Goal: Information Seeking & Learning: Find specific fact

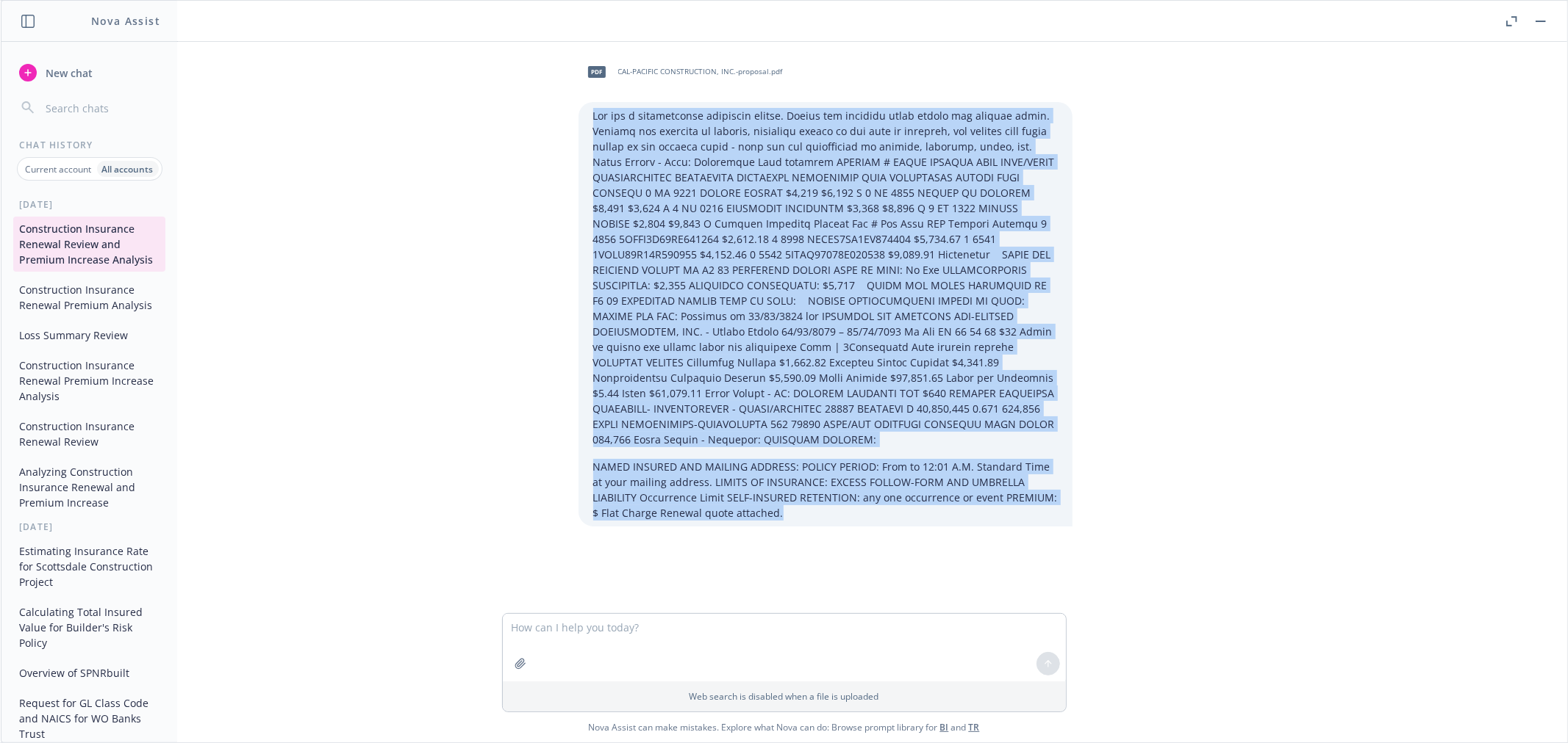
drag, startPoint x: 589, startPoint y: 115, endPoint x: 1174, endPoint y: 625, distance: 776.1
click at [1174, 625] on div "pdf CAL-PACIFIC CONSTRUCTION, INC.-proposal.pdf NAMED INSURED AND MAILING ADDRE…" at bounding box center [784, 391] width 1566 height 701
copy div "You are a construction insurance expert. Review the attached prior policy and r…"
click at [1533, 25] on button "button" at bounding box center [1541, 21] width 18 height 18
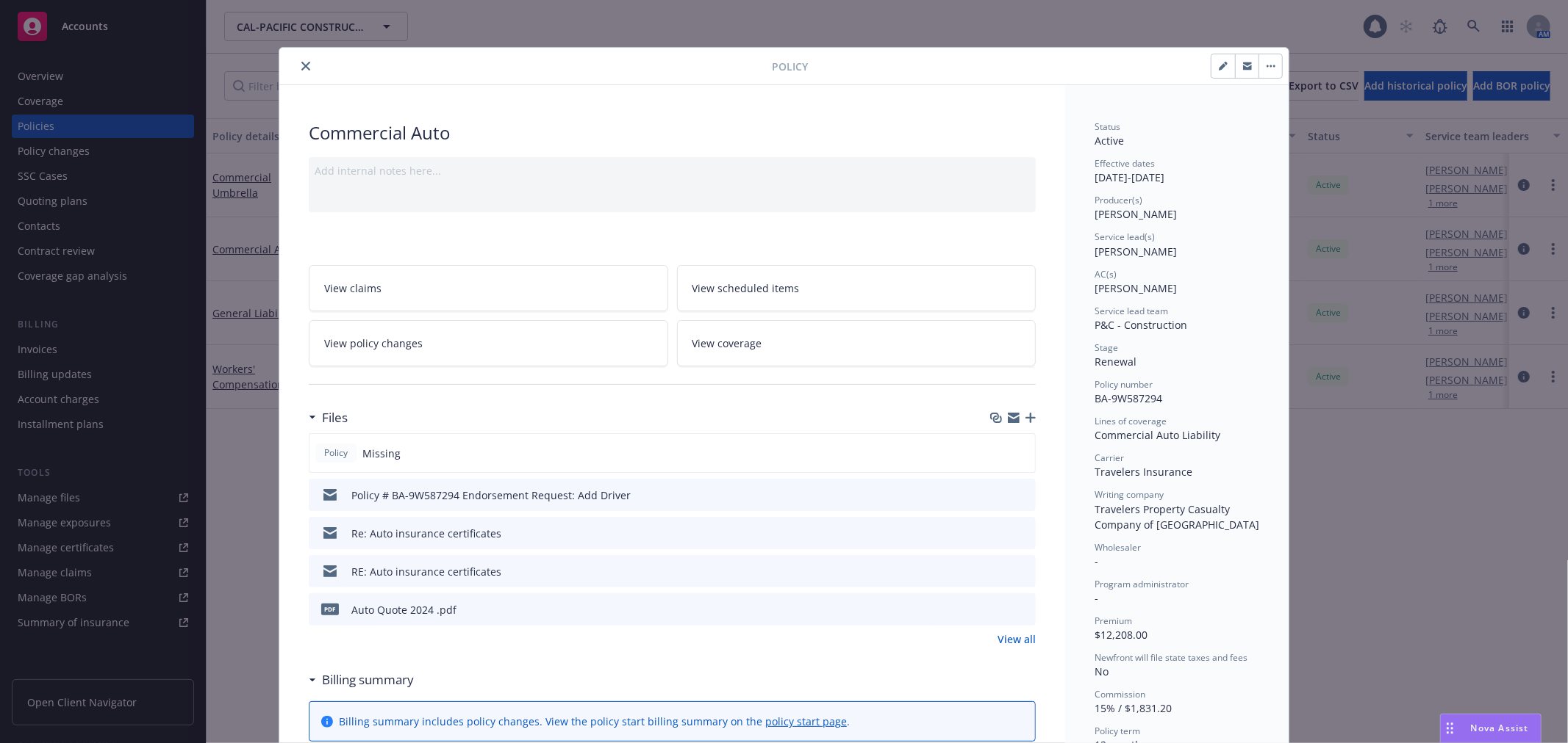
click at [301, 62] on icon "close" at bounding box center [305, 65] width 8 height 8
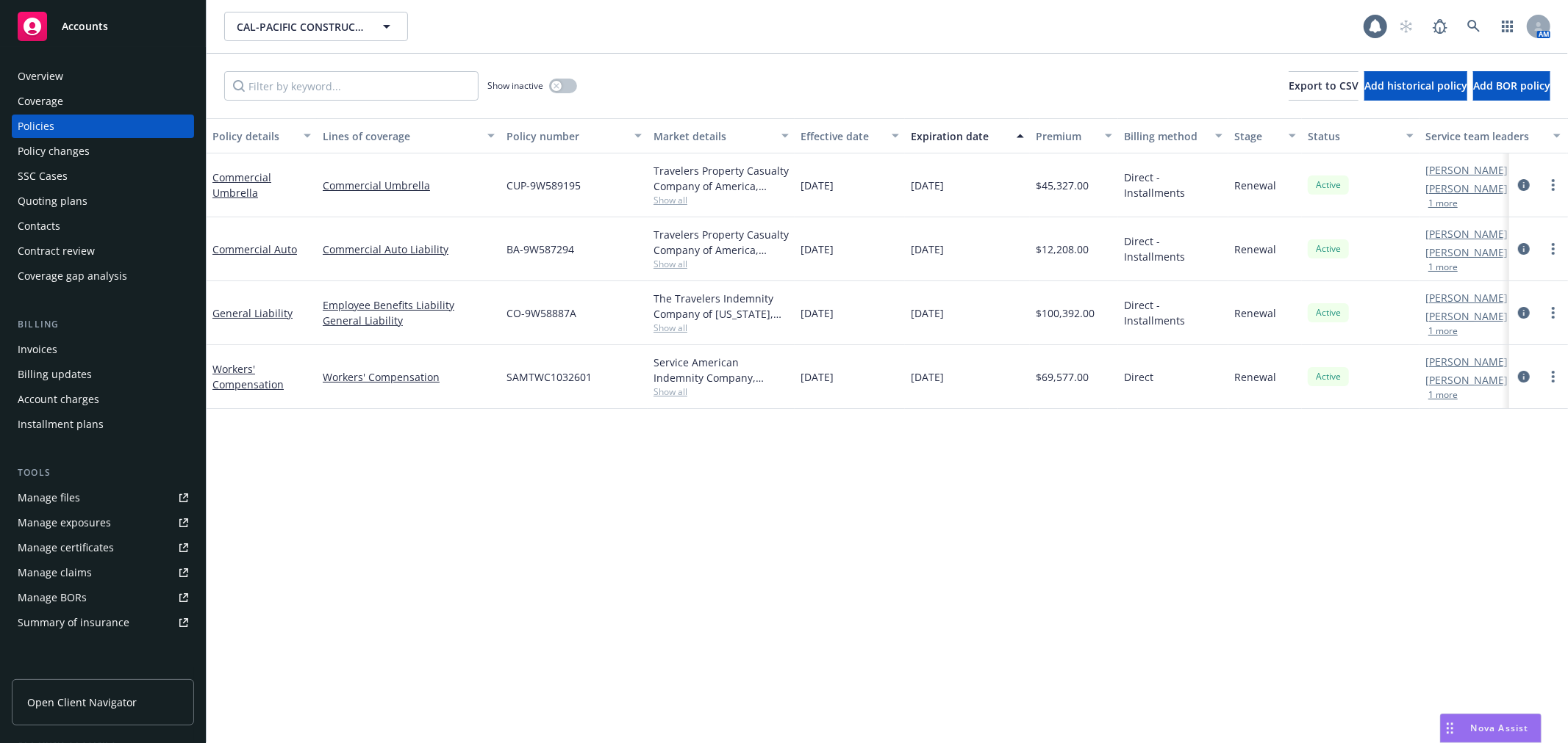
click at [107, 30] on span "Accounts" at bounding box center [84, 26] width 46 height 11
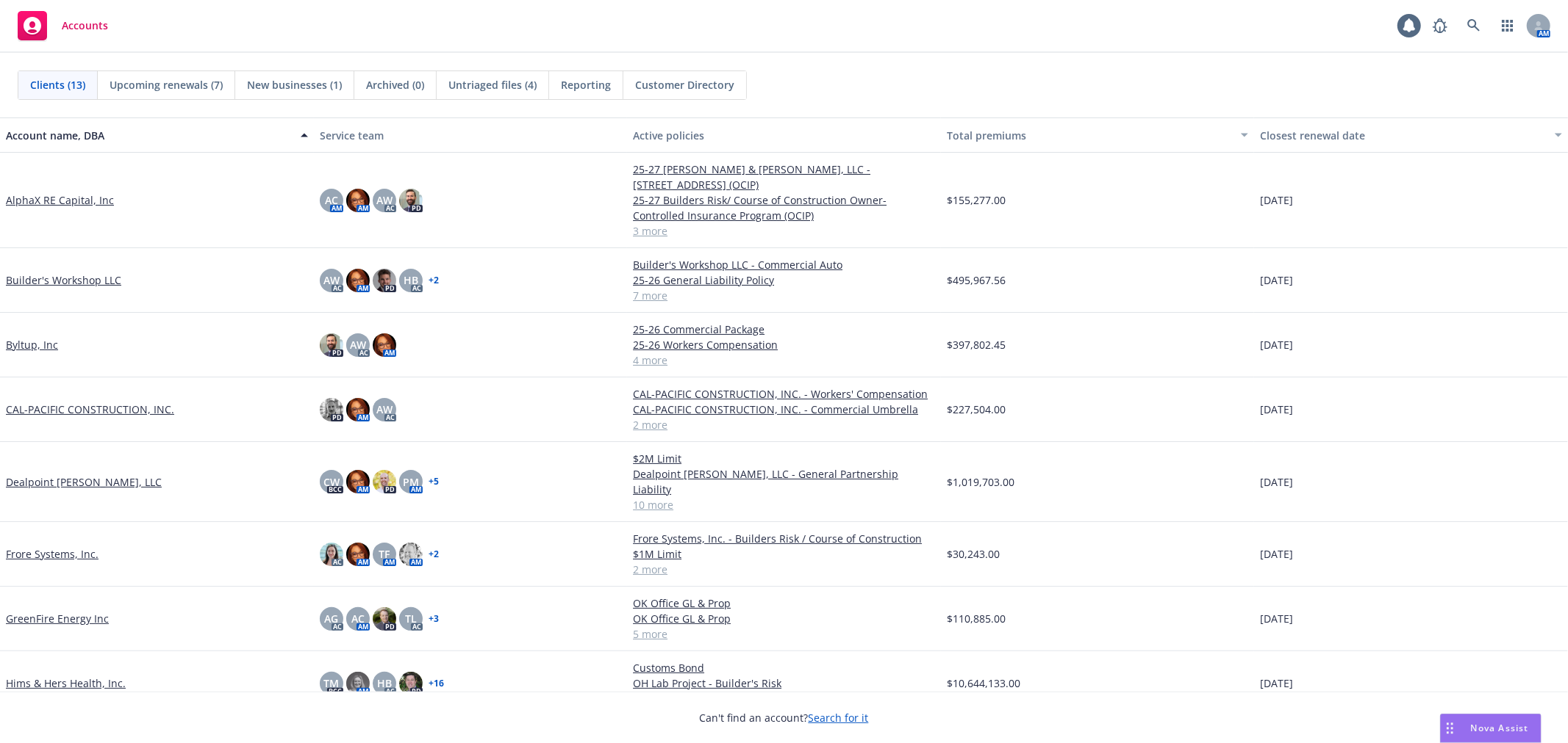
click at [61, 402] on link "CAL-PACIFIC CONSTRUCTION, INC." at bounding box center [90, 409] width 168 height 15
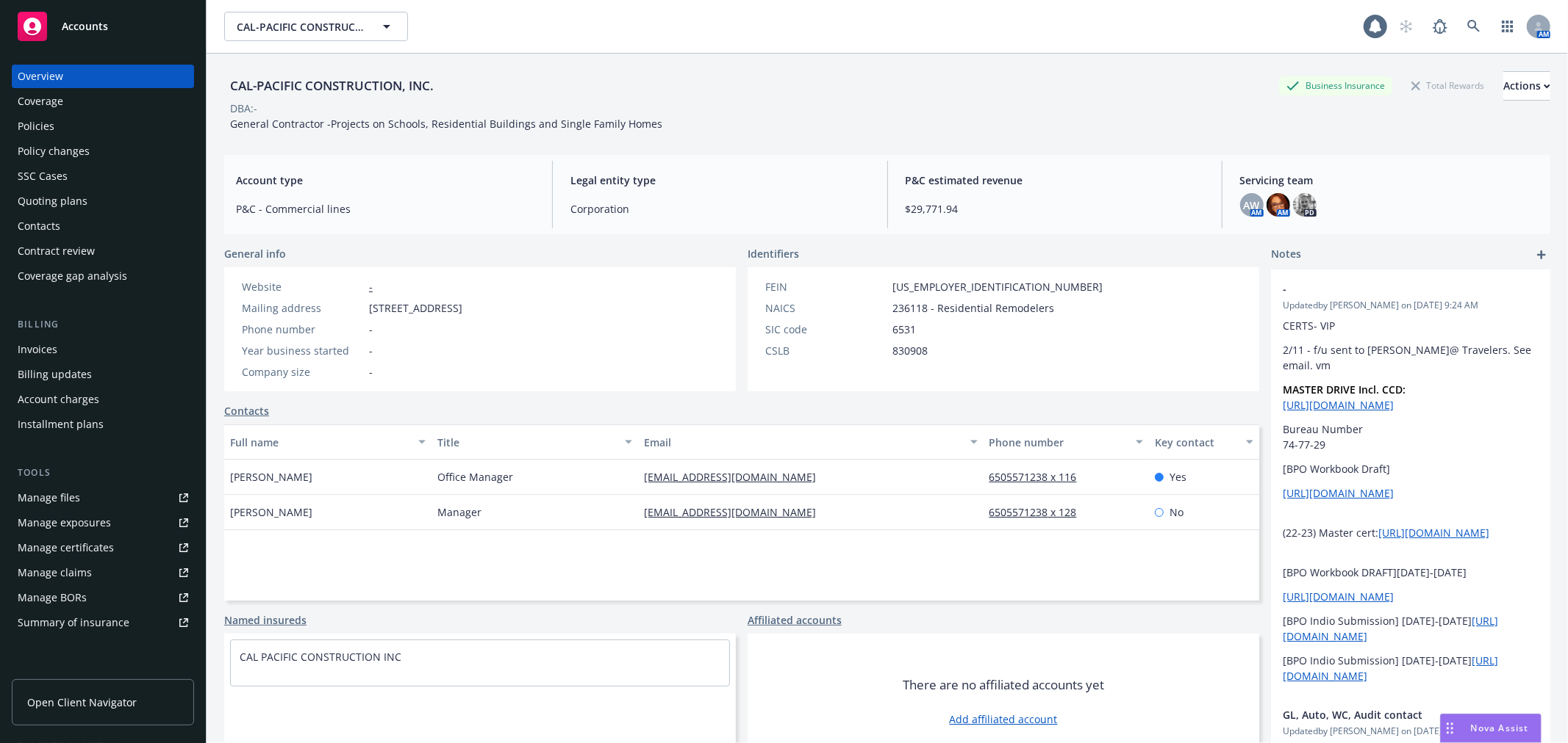
drag, startPoint x: 371, startPoint y: 308, endPoint x: 468, endPoint y: 314, distance: 97.2
click at [462, 314] on span "1009 Terra Nova Blvd, Pacifica, CA, 94044" at bounding box center [415, 308] width 93 height 15
copy span "1009 Terra Nova Blvd"
drag, startPoint x: 476, startPoint y: 306, endPoint x: 510, endPoint y: 308, distance: 34.1
click at [462, 308] on span "1009 Terra Nova Blvd, Pacifica, CA, 94044" at bounding box center [415, 308] width 93 height 15
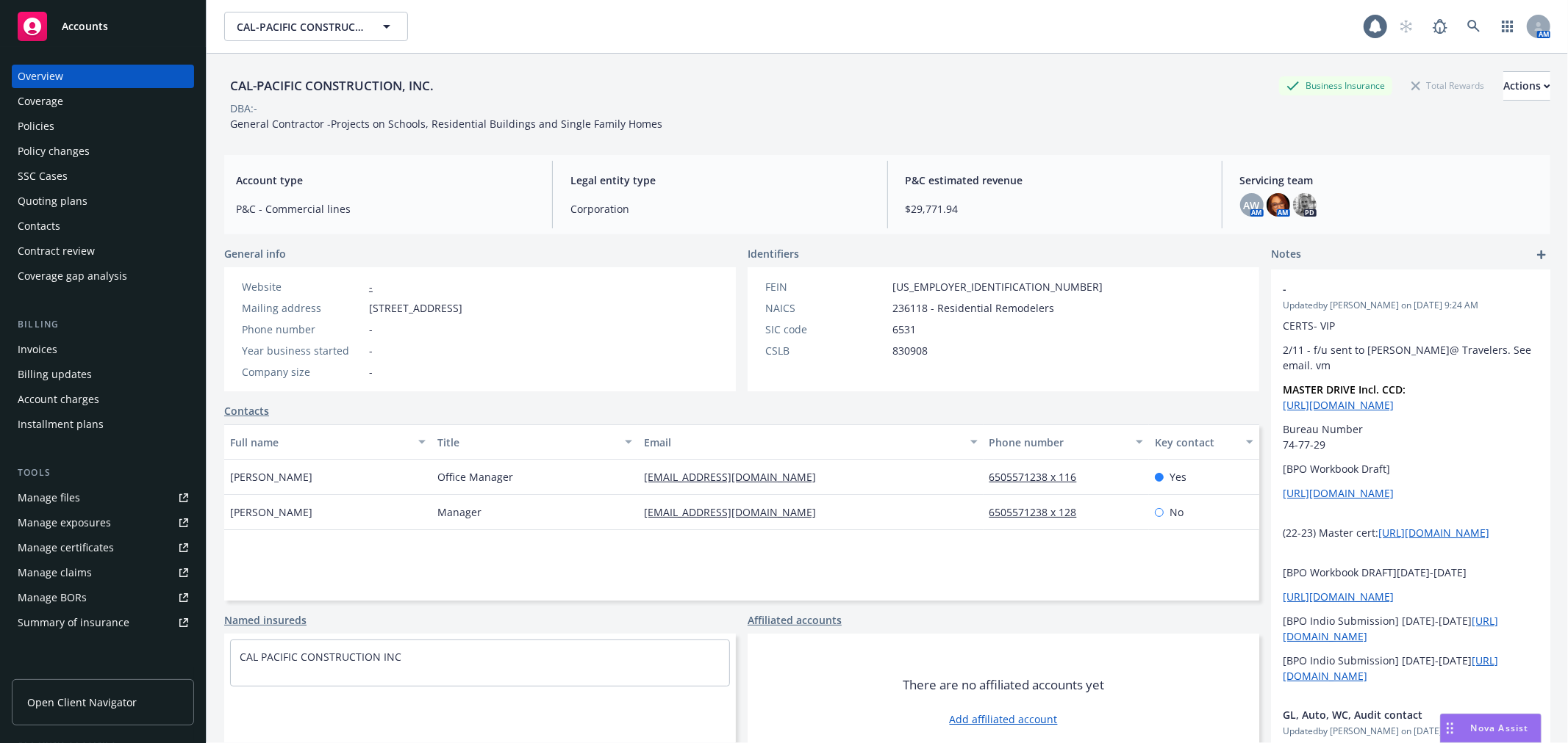
copy span "Pacifica"
drag, startPoint x: 535, startPoint y: 305, endPoint x: 564, endPoint y: 307, distance: 29.1
click at [462, 307] on span "1009 Terra Nova Blvd, Pacifica, CA, 94044" at bounding box center [415, 308] width 93 height 15
copy span "94044"
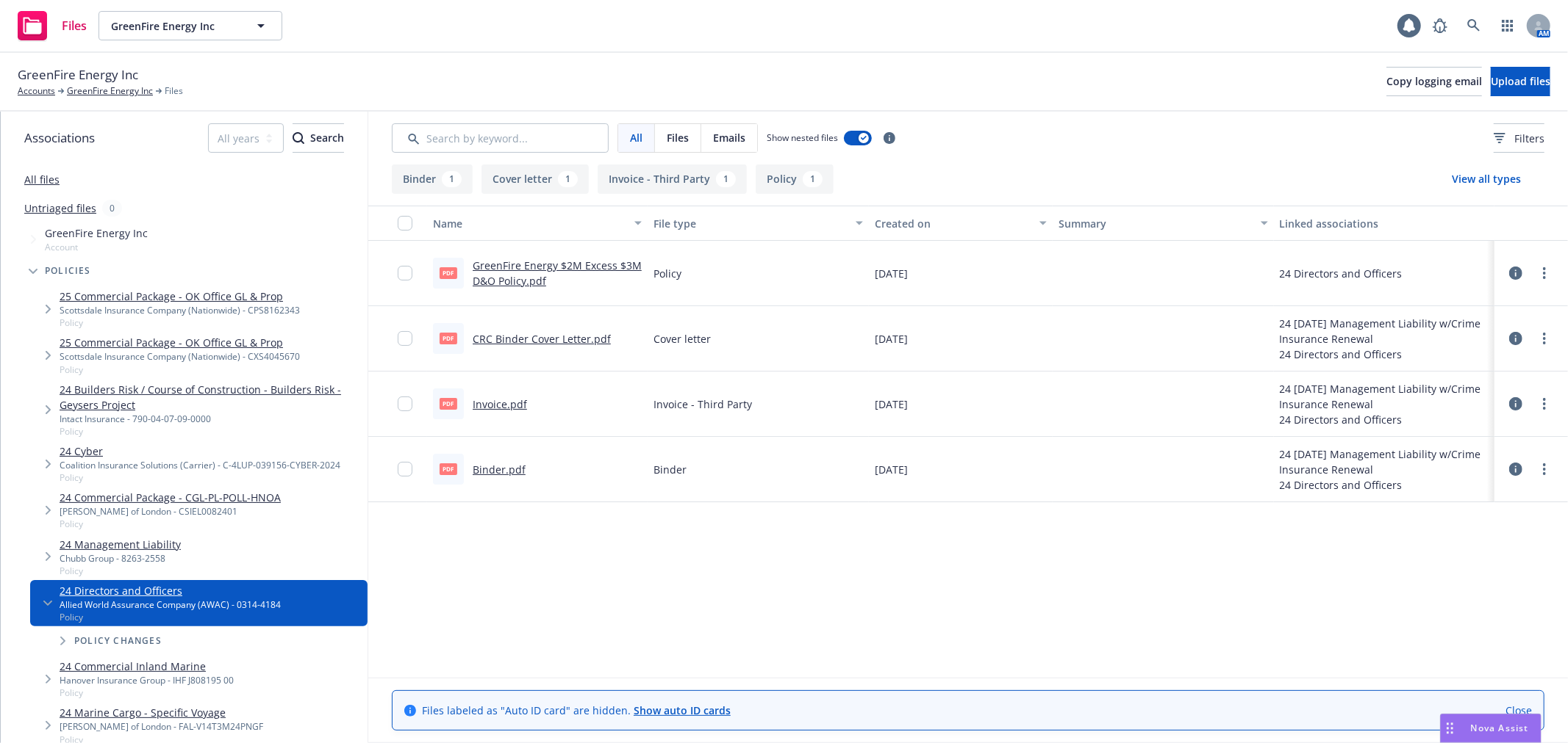
click at [496, 472] on link "Binder.pdf" at bounding box center [499, 470] width 53 height 14
click at [501, 407] on link "Invoice.pdf" at bounding box center [500, 404] width 55 height 14
click at [517, 267] on link "GreenFire Energy $2M Excess $3M D&O Policy.pdf" at bounding box center [557, 272] width 169 height 29
click at [101, 88] on link "GreenFire Energy Inc" at bounding box center [109, 91] width 86 height 13
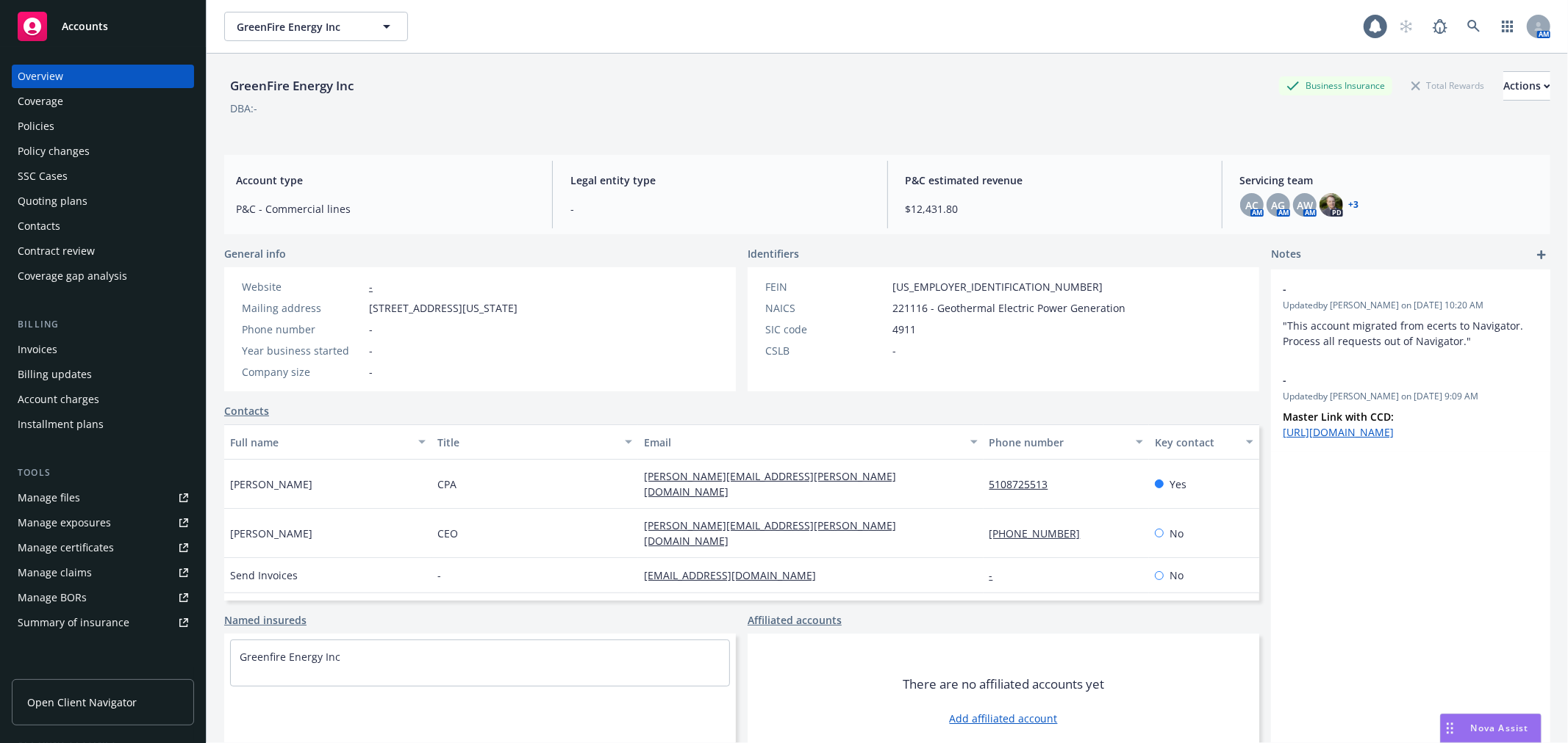
click at [62, 129] on div "Policies" at bounding box center [103, 126] width 171 height 24
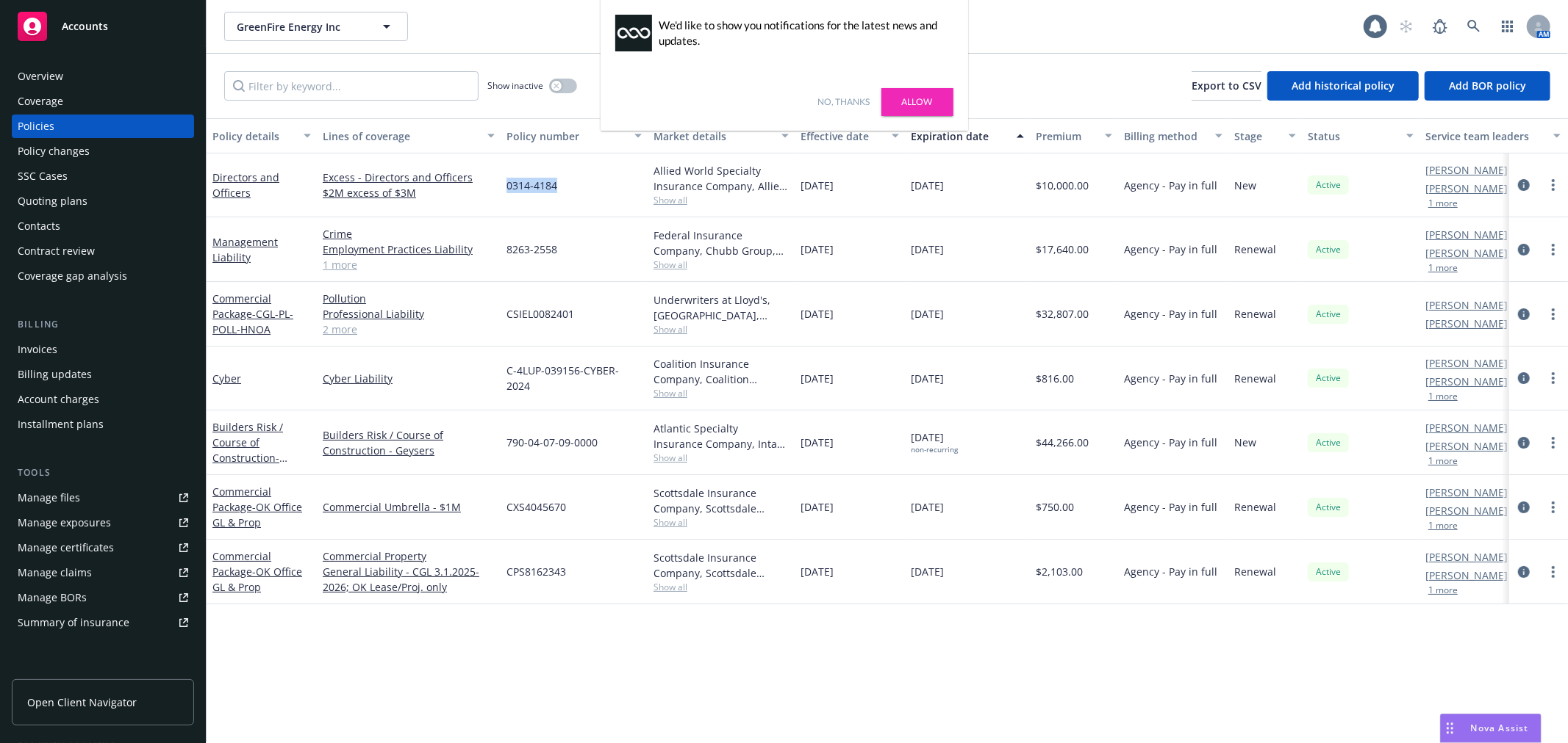
drag, startPoint x: 508, startPoint y: 185, endPoint x: 561, endPoint y: 182, distance: 53.1
click at [561, 182] on div "0314-4184" at bounding box center [575, 186] width 147 height 64
click at [246, 238] on link "Management Liability" at bounding box center [244, 249] width 65 height 29
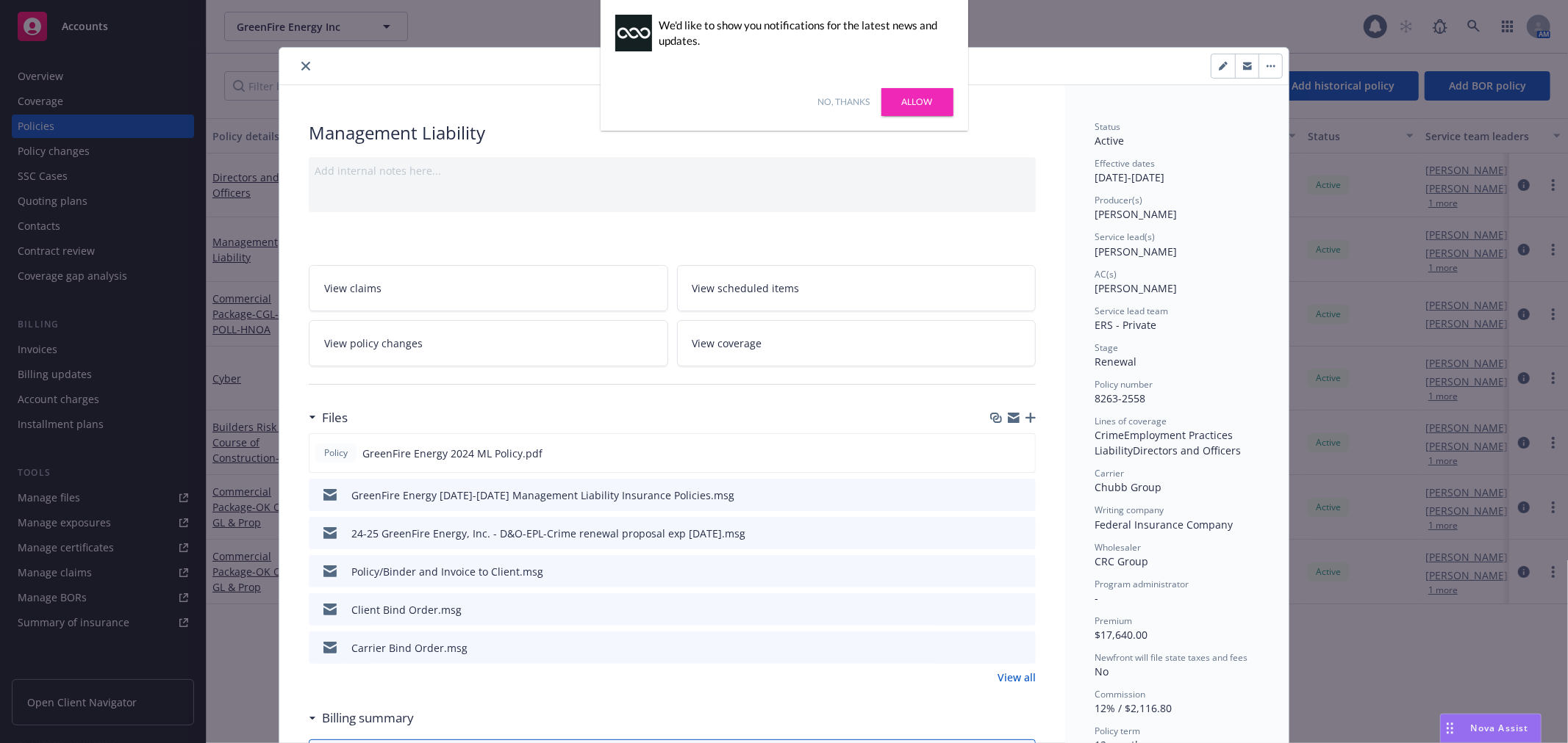
click at [297, 58] on button "close" at bounding box center [306, 66] width 18 height 18
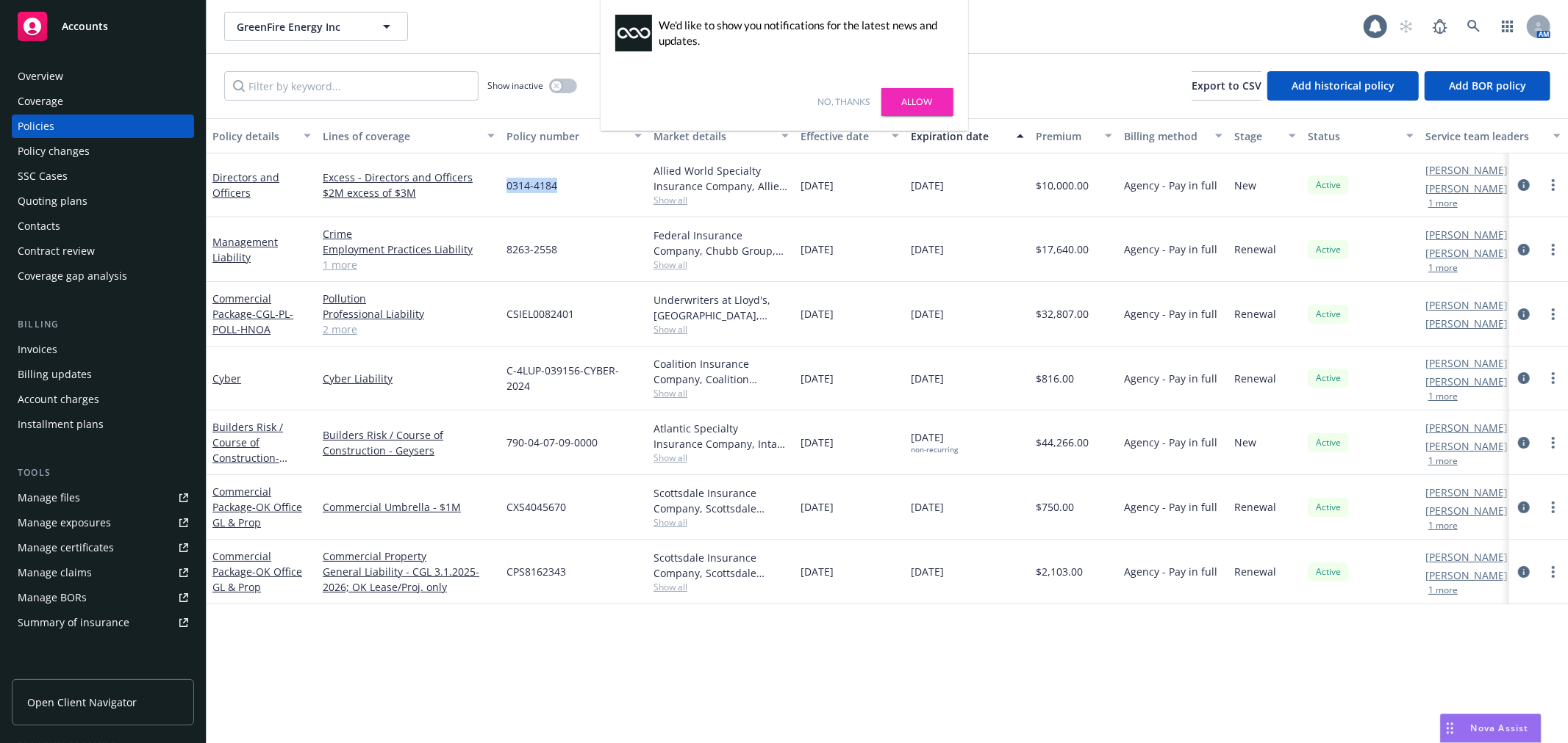
drag, startPoint x: 509, startPoint y: 185, endPoint x: 558, endPoint y: 184, distance: 49.0
click at [558, 184] on div "0314-4184" at bounding box center [575, 186] width 147 height 64
copy span "0314-4184"
drag, startPoint x: 509, startPoint y: 253, endPoint x: 563, endPoint y: 259, distance: 54.3
click at [563, 259] on div "8263-2558" at bounding box center [575, 250] width 147 height 65
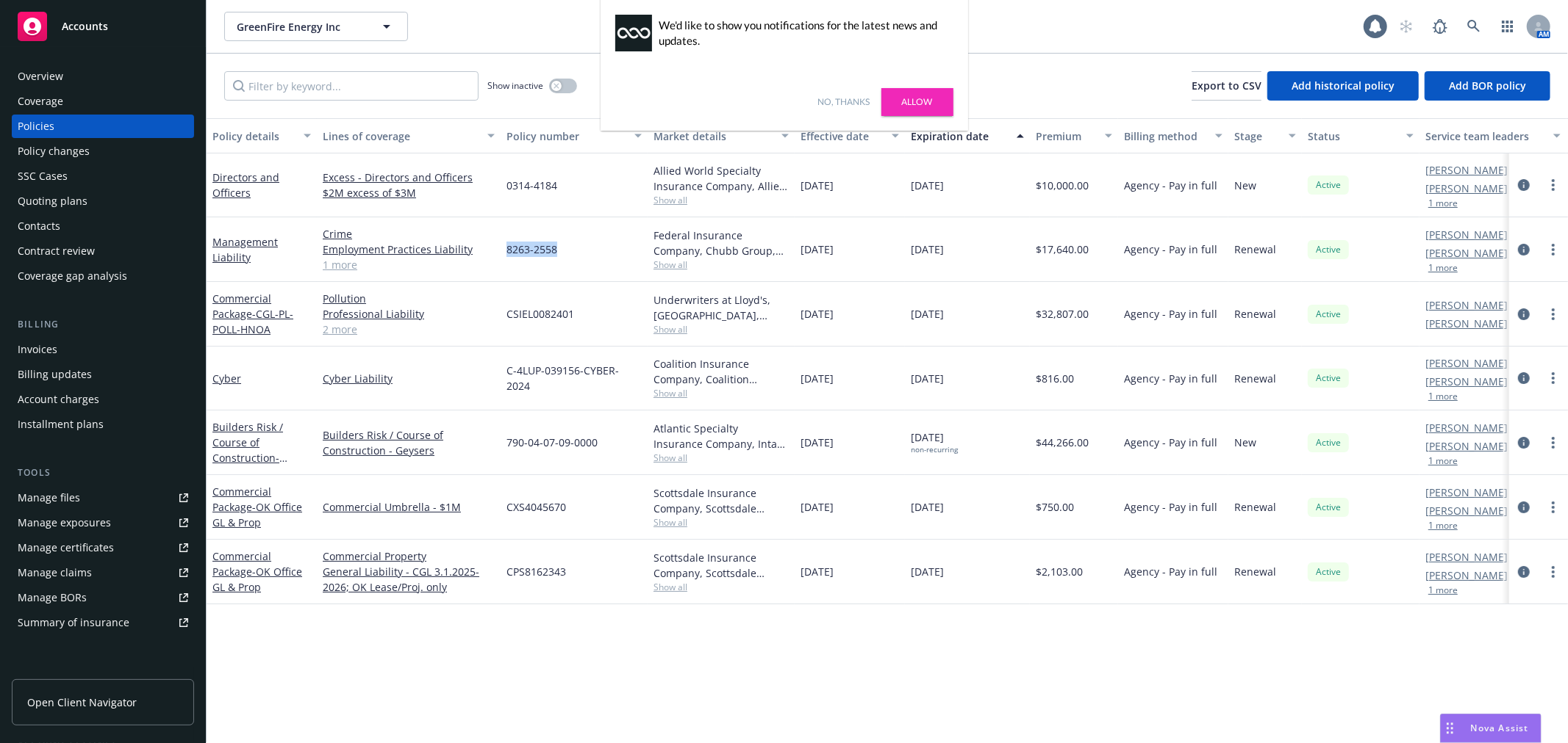
copy span "8263-2558"
click at [909, 99] on link "Allow" at bounding box center [917, 102] width 72 height 28
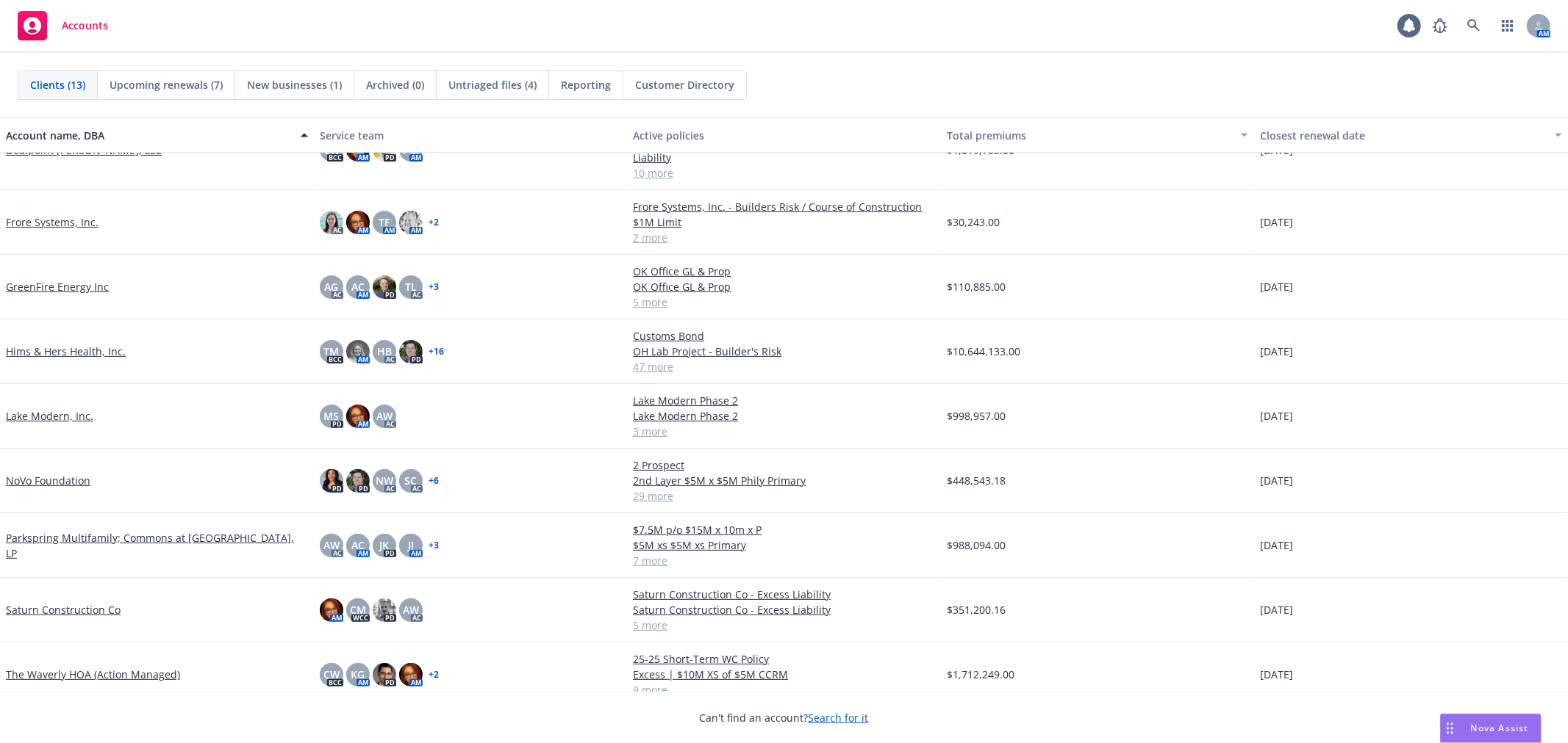
scroll to position [284, 0]
click at [41, 603] on link "Saturn Construction Co" at bounding box center [63, 610] width 115 height 15
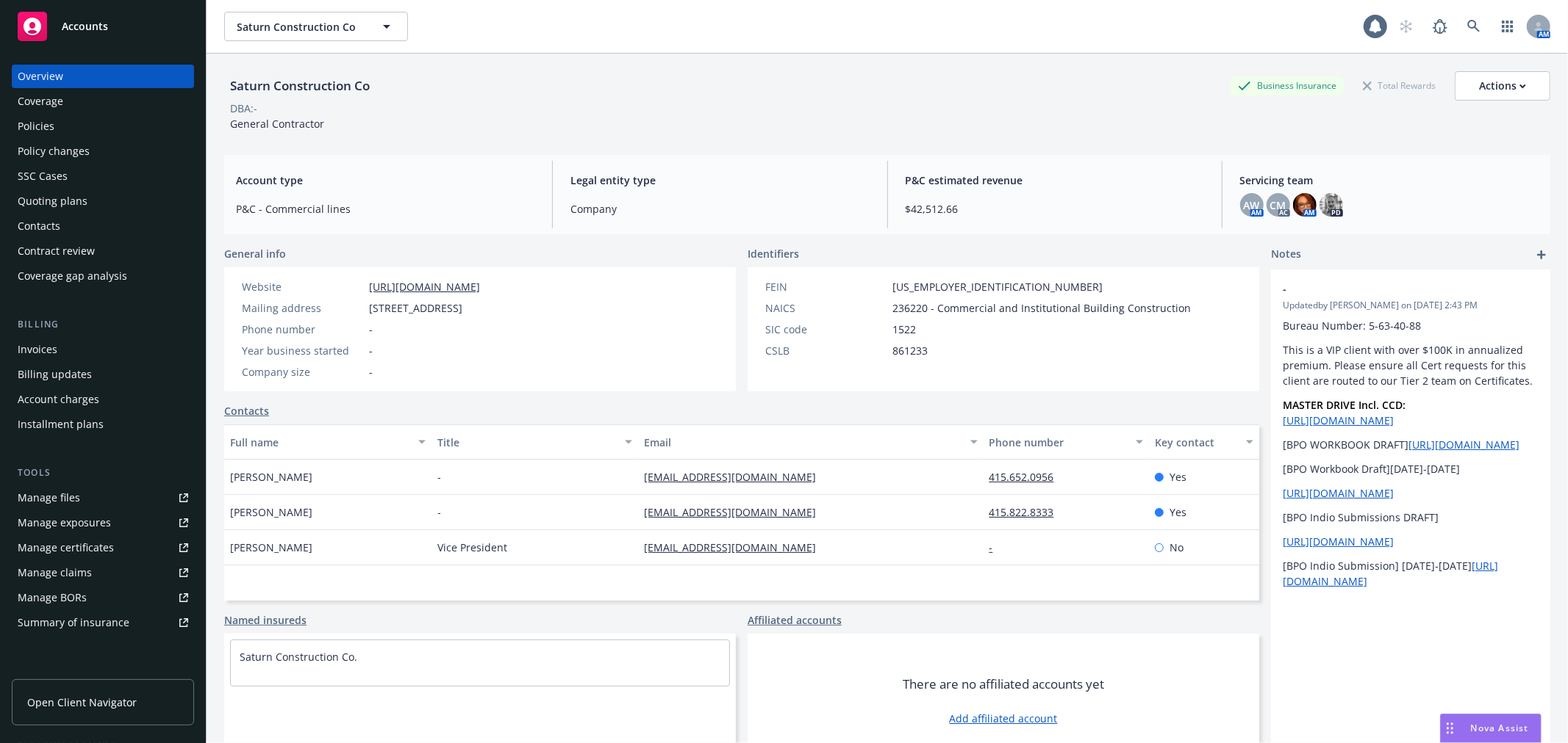
drag, startPoint x: 371, startPoint y: 308, endPoint x: 503, endPoint y: 306, distance: 132.0
click at [462, 306] on span "1555 Yosemite Ave #STE 16, San Francisco, CA, 94124" at bounding box center [415, 308] width 93 height 15
copy span "1555 Yosemite Ave #STE 16,"
drag, startPoint x: 596, startPoint y: 305, endPoint x: 625, endPoint y: 305, distance: 29.0
click at [486, 305] on div "Mailing address 1555 Yosemite Ave #STE 16, San Francisco, CA, 94124" at bounding box center [360, 308] width 250 height 15
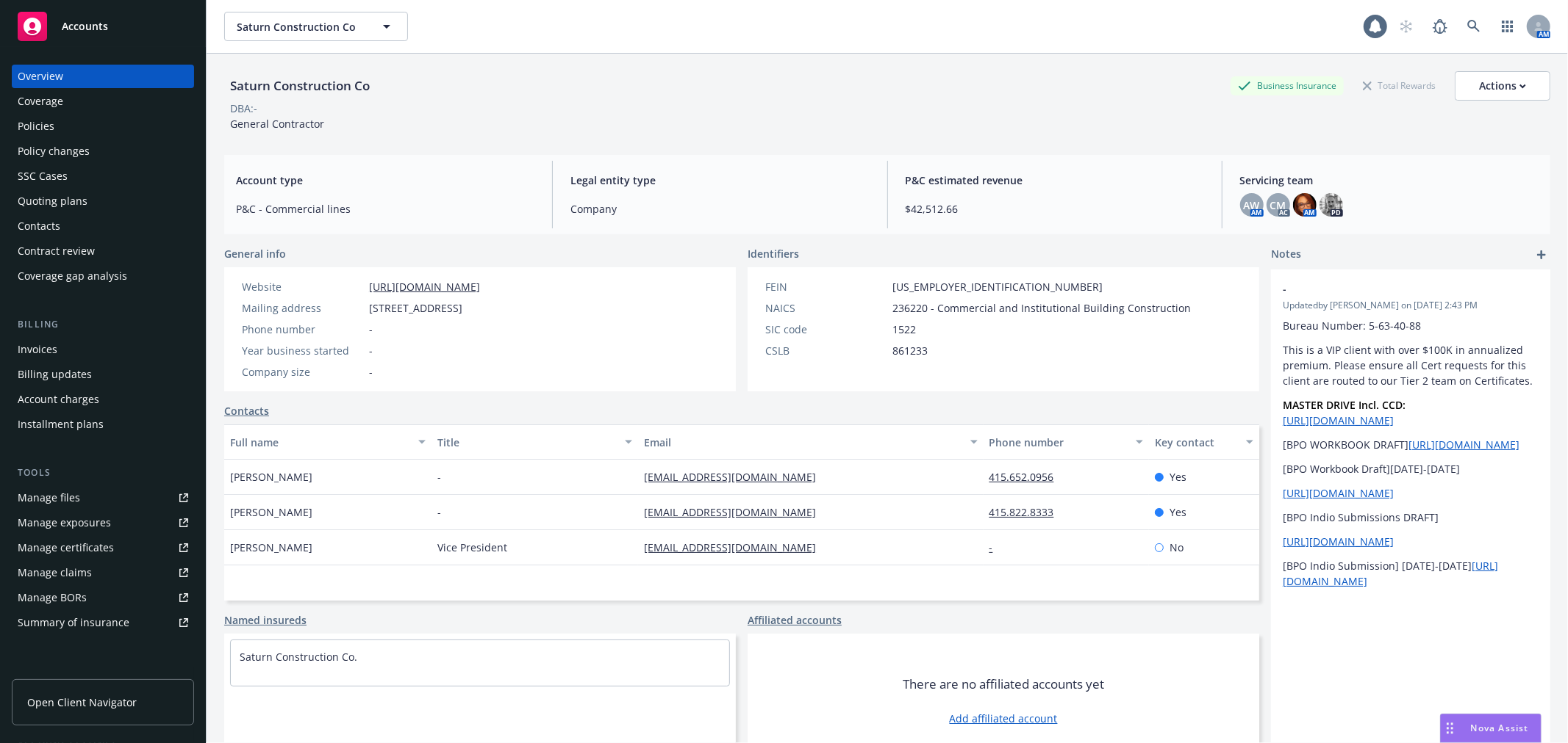
copy span "94124"
drag, startPoint x: 364, startPoint y: 289, endPoint x: 560, endPoint y: 289, distance: 196.0
click at [486, 289] on div "Website https://www.saturnconstruction.com/" at bounding box center [360, 287] width 250 height 15
copy div "https://www.saturnconstruction.com/"
drag, startPoint x: 886, startPoint y: 285, endPoint x: 966, endPoint y: 284, distance: 80.0
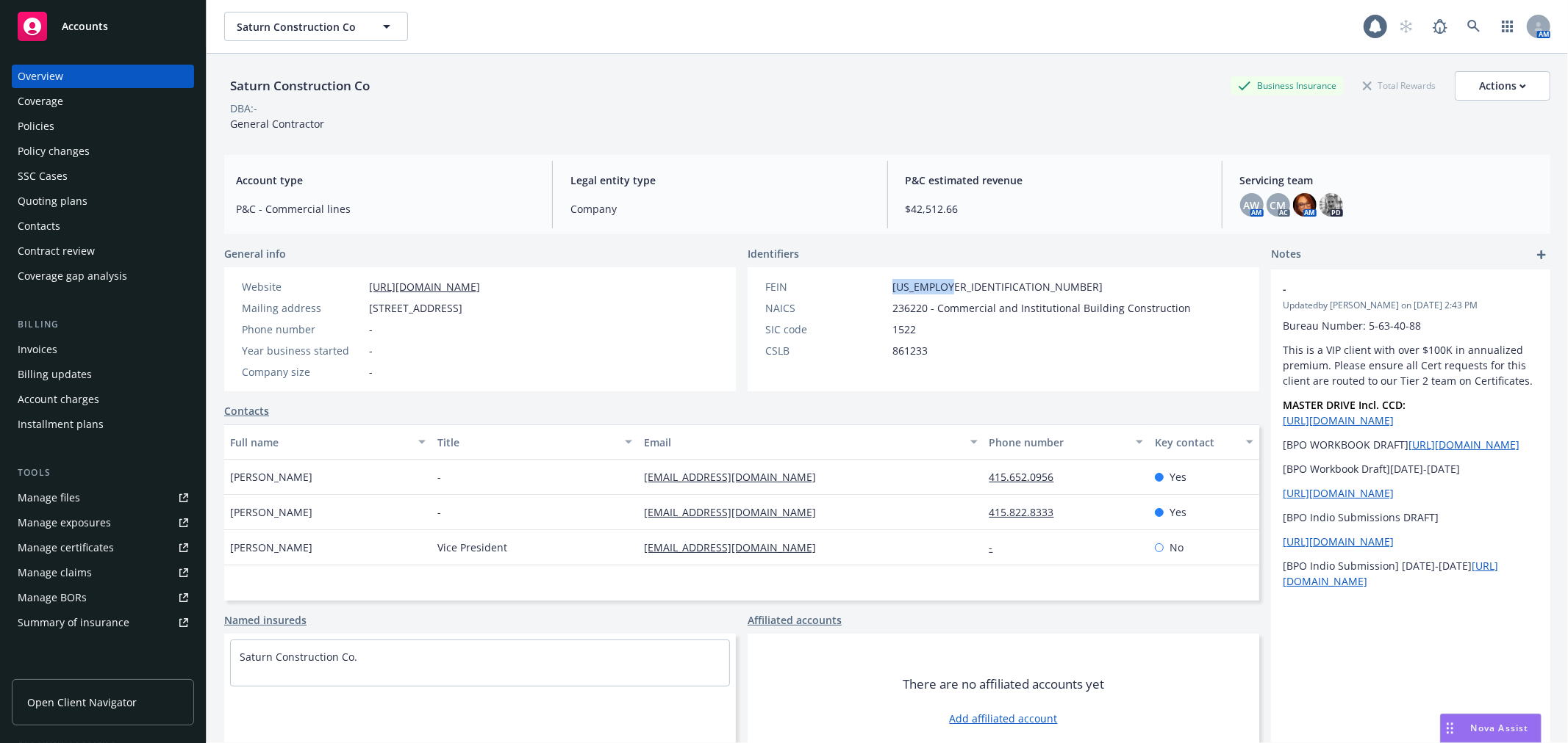
click at [966, 284] on div "FEIN 56-2504580" at bounding box center [978, 287] width 438 height 15
copy span "56-2504580"
drag, startPoint x: 884, startPoint y: 307, endPoint x: 920, endPoint y: 314, distance: 36.7
click at [920, 314] on div "NAICS 236220 - Commercial and Institutional Building Construction" at bounding box center [978, 308] width 438 height 15
copy span "236220"
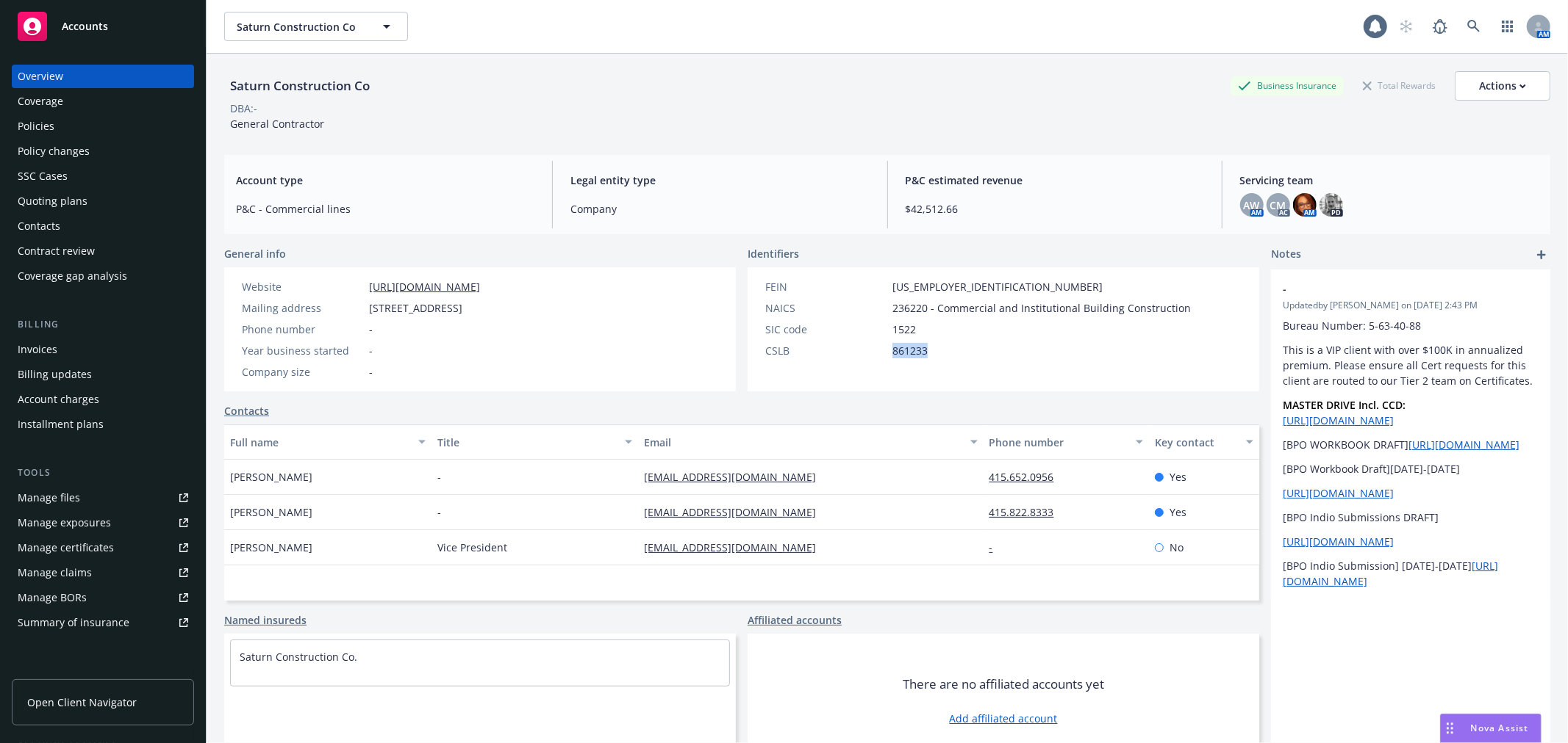
drag, startPoint x: 930, startPoint y: 354, endPoint x: 869, endPoint y: 361, distance: 61.4
click at [869, 361] on div "FEIN 56-2504580 NAICS 236220 - Commercial and Institutional Building Constructi…" at bounding box center [977, 330] width 460 height 124
copy div "861233"
click at [31, 122] on div "Policies" at bounding box center [36, 126] width 37 height 24
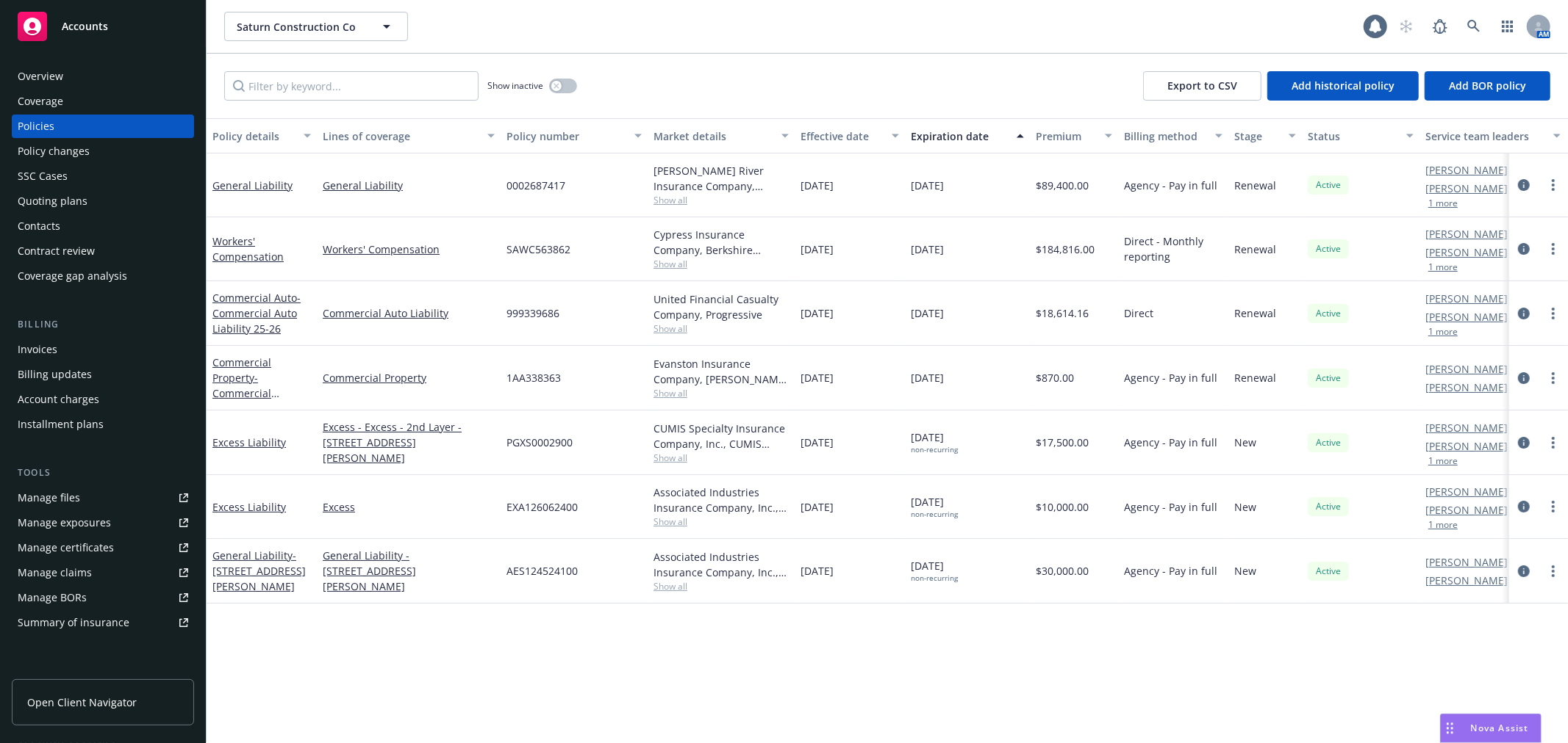
click at [233, 231] on div "Workers' Compensation" at bounding box center [261, 250] width 110 height 64
click at [231, 242] on link "Workers' Compensation" at bounding box center [248, 249] width 72 height 29
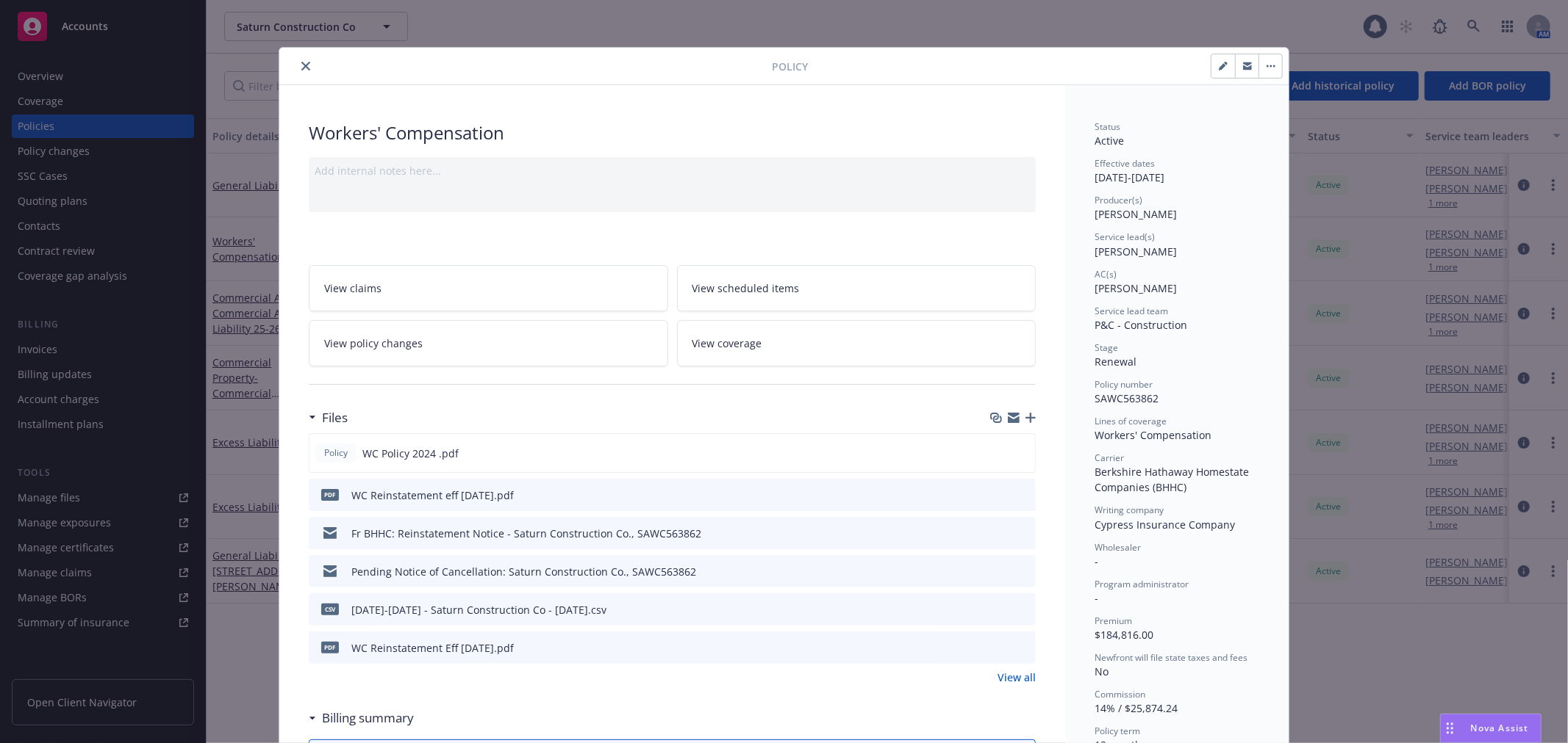
click at [301, 61] on icon "close" at bounding box center [305, 65] width 8 height 8
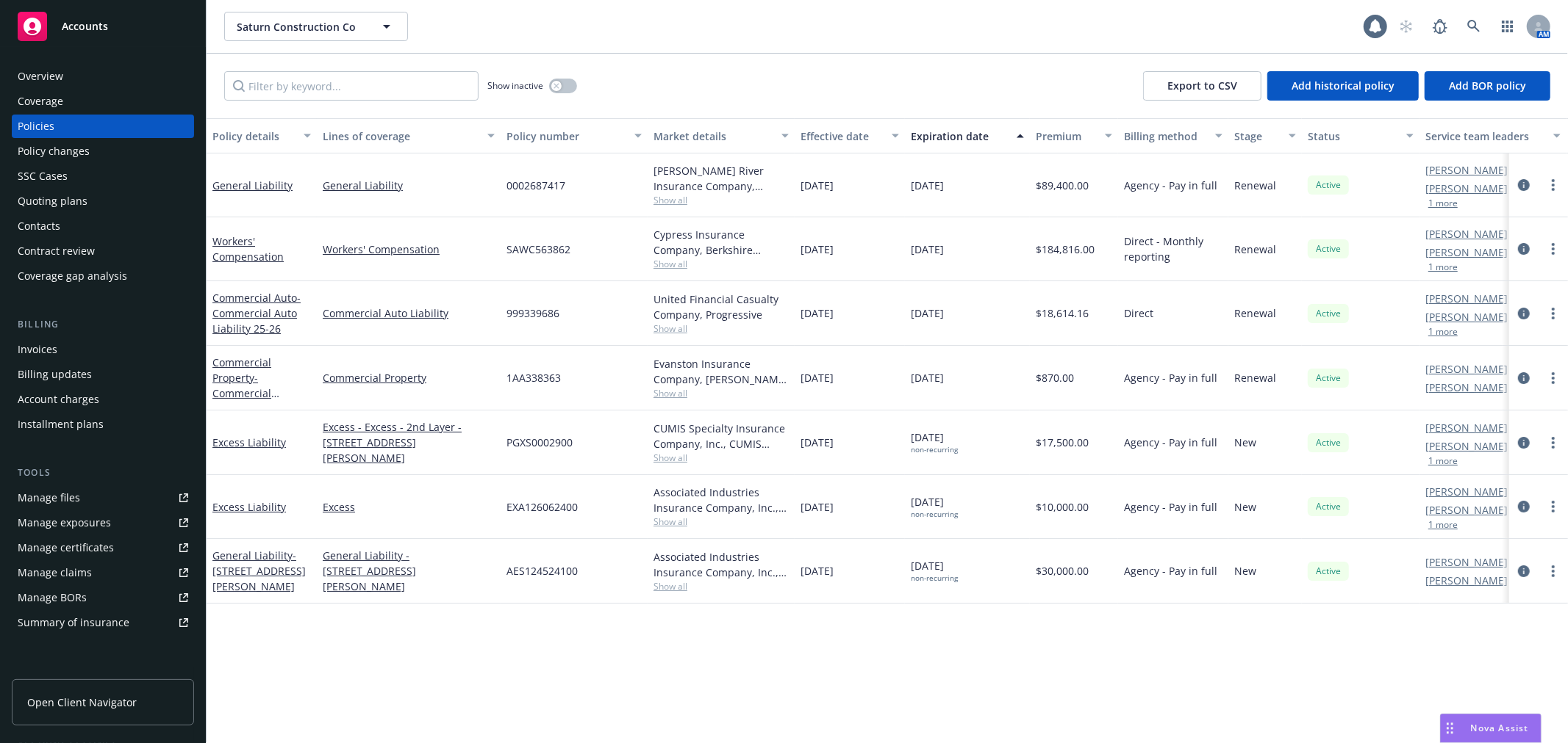
click at [114, 72] on div "Overview" at bounding box center [103, 76] width 171 height 24
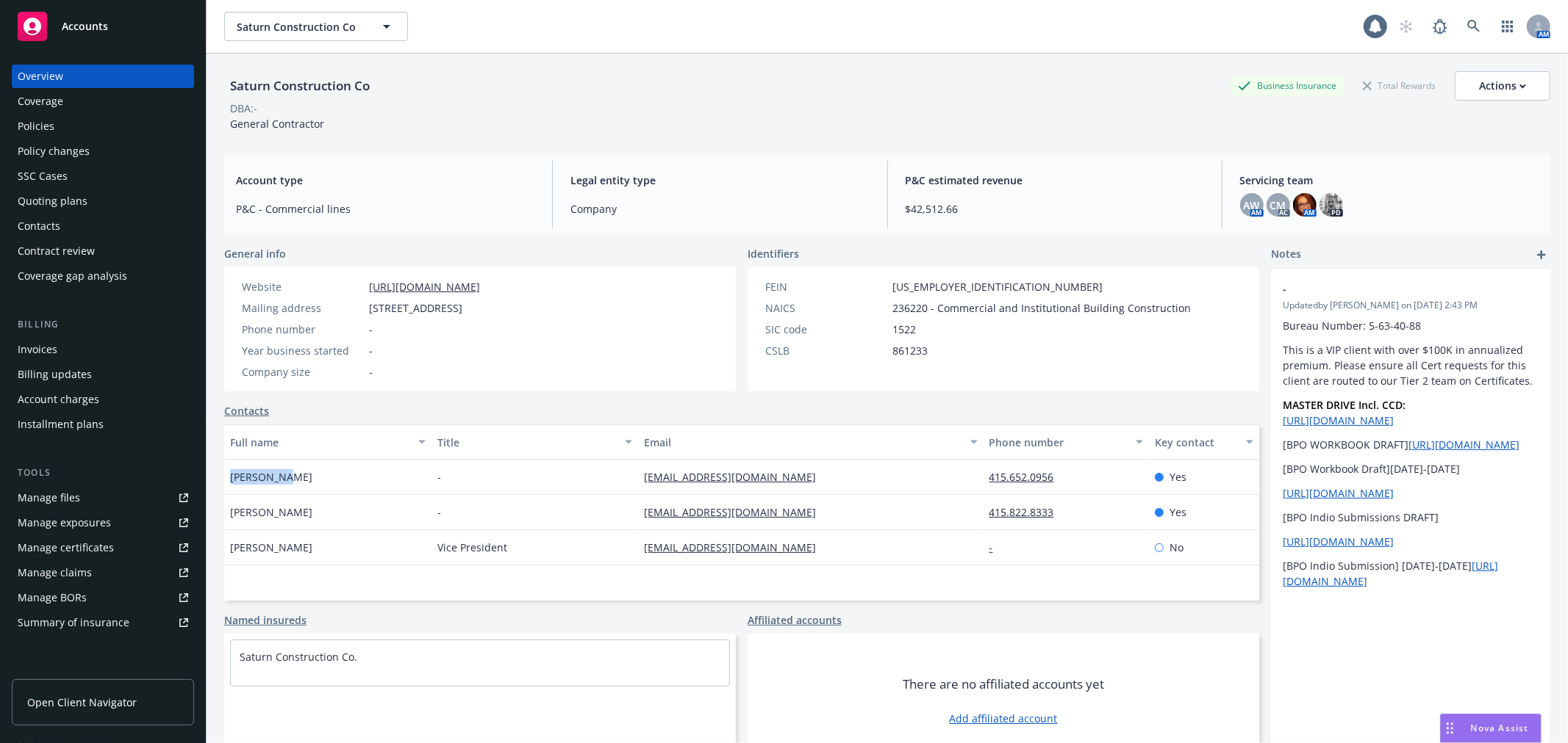
drag, startPoint x: 232, startPoint y: 475, endPoint x: 280, endPoint y: 484, distance: 48.8
click at [280, 484] on div "Nick Sylva" at bounding box center [328, 477] width 208 height 35
copy span "Nick Sylva"
drag, startPoint x: 231, startPoint y: 510, endPoint x: 303, endPoint y: 517, distance: 72.3
click at [303, 517] on div "David Tricamo" at bounding box center [328, 512] width 208 height 35
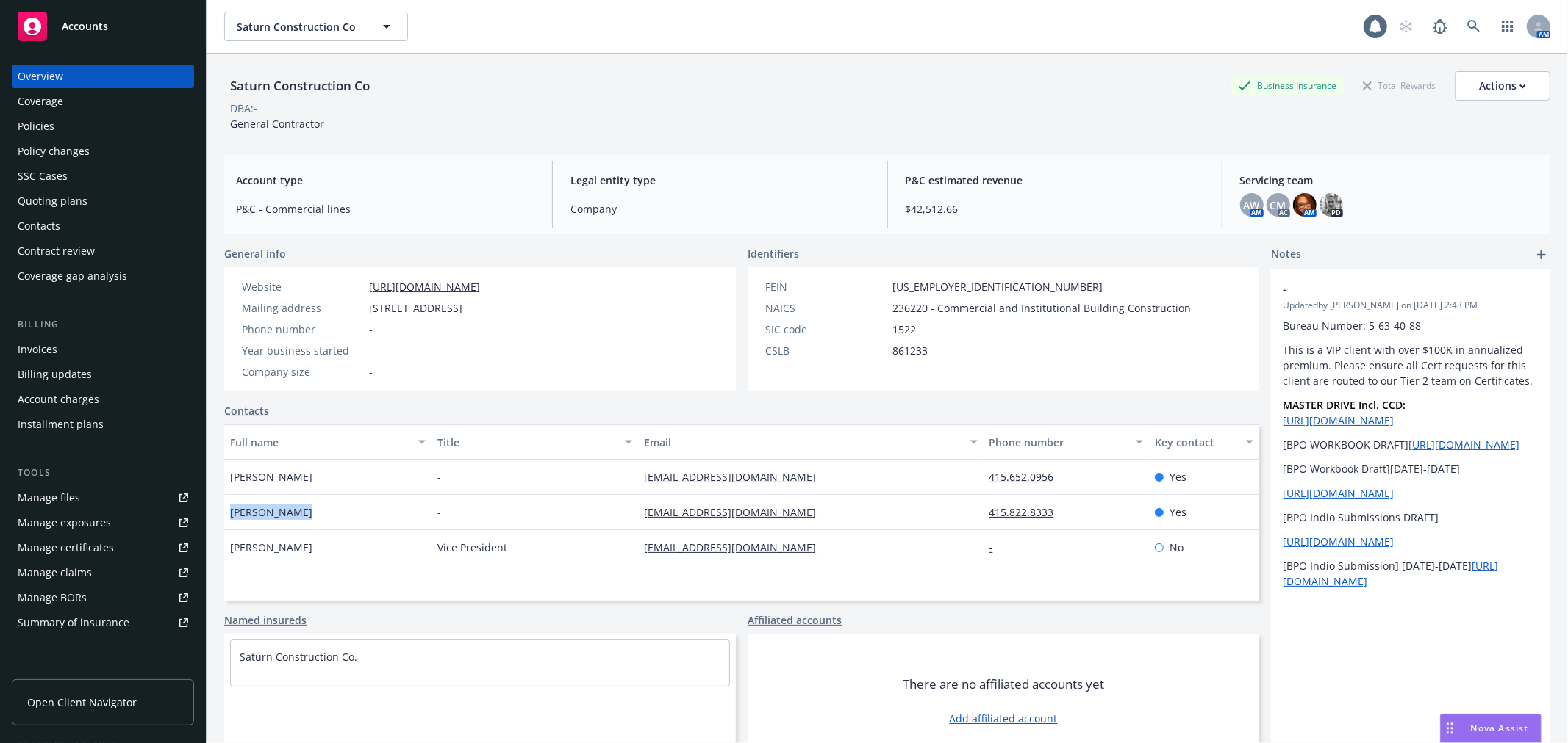
copy span "David Tricamo"
drag, startPoint x: 970, startPoint y: 478, endPoint x: 1062, endPoint y: 484, distance: 92.2
click at [1062, 484] on div "Nick Sylva - nsylva@saturnconstruction.com 415.652.0956 Yes" at bounding box center [742, 477] width 1035 height 35
copy div "415.652.0956"
click at [48, 127] on div "Policies" at bounding box center [36, 126] width 37 height 24
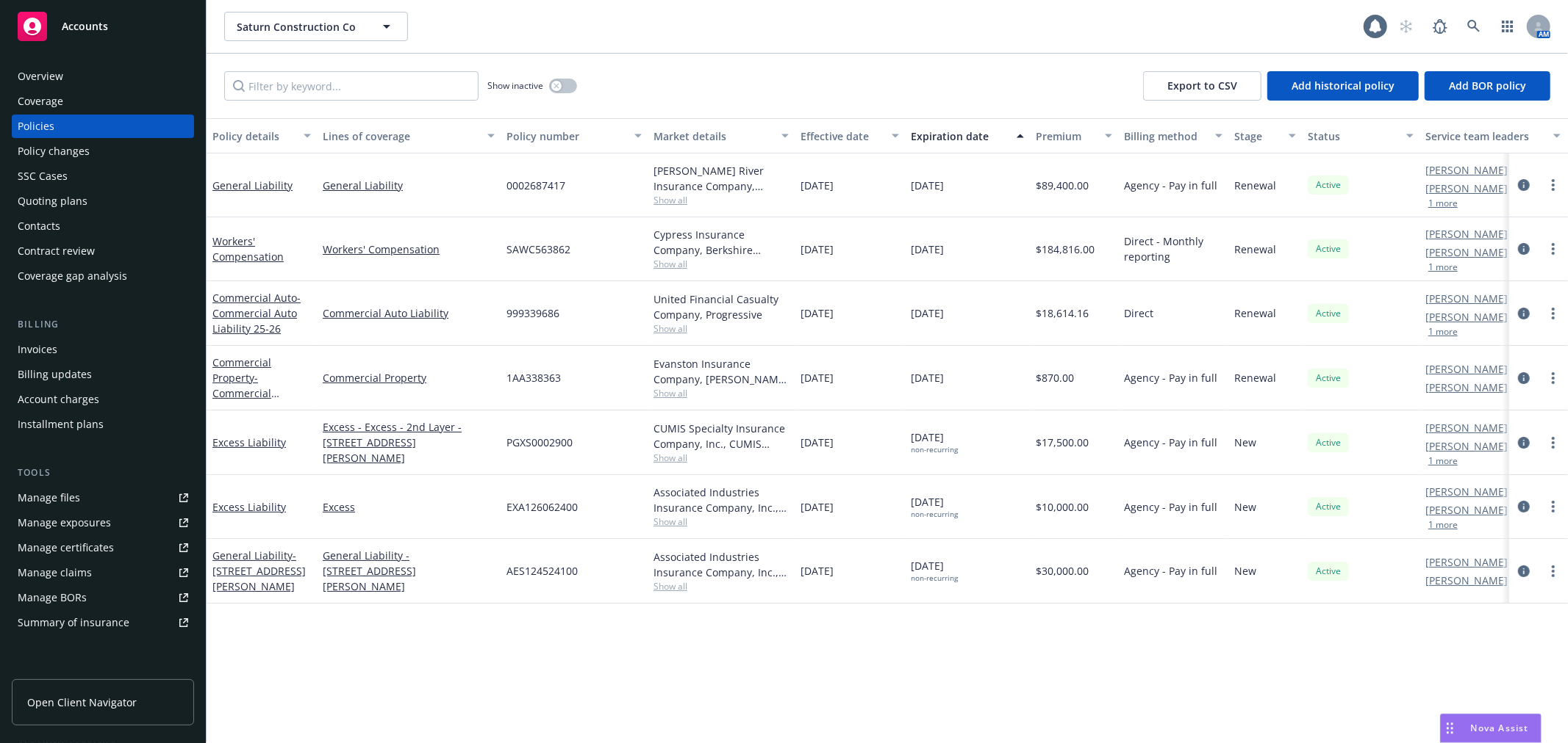
click at [104, 81] on div "Overview" at bounding box center [103, 76] width 171 height 24
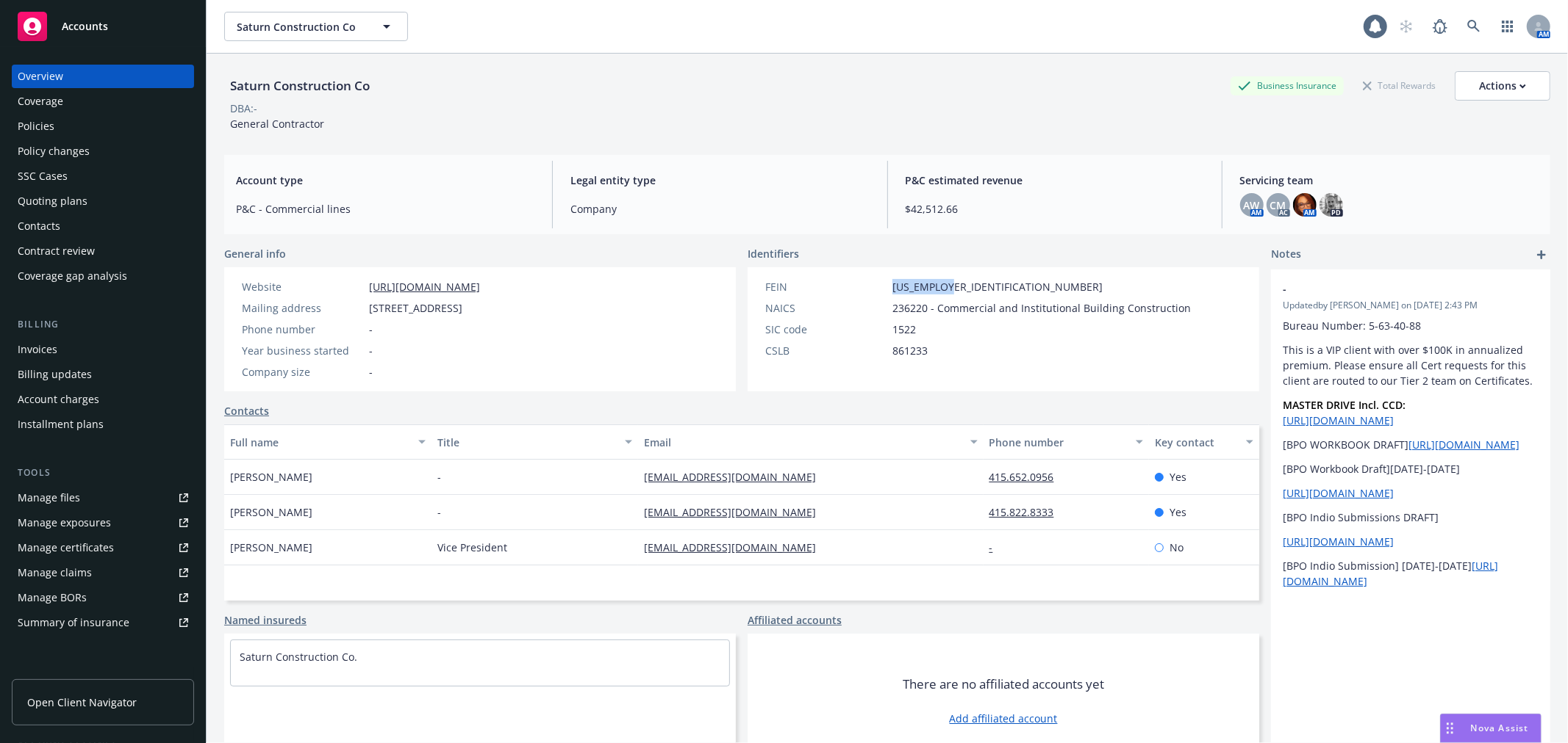
drag, startPoint x: 883, startPoint y: 281, endPoint x: 943, endPoint y: 285, distance: 60.1
click at [943, 285] on div "FEIN 56-2504580" at bounding box center [978, 287] width 438 height 15
copy div "56-2504580"
click at [87, 501] on link "Manage files" at bounding box center [102, 498] width 182 height 24
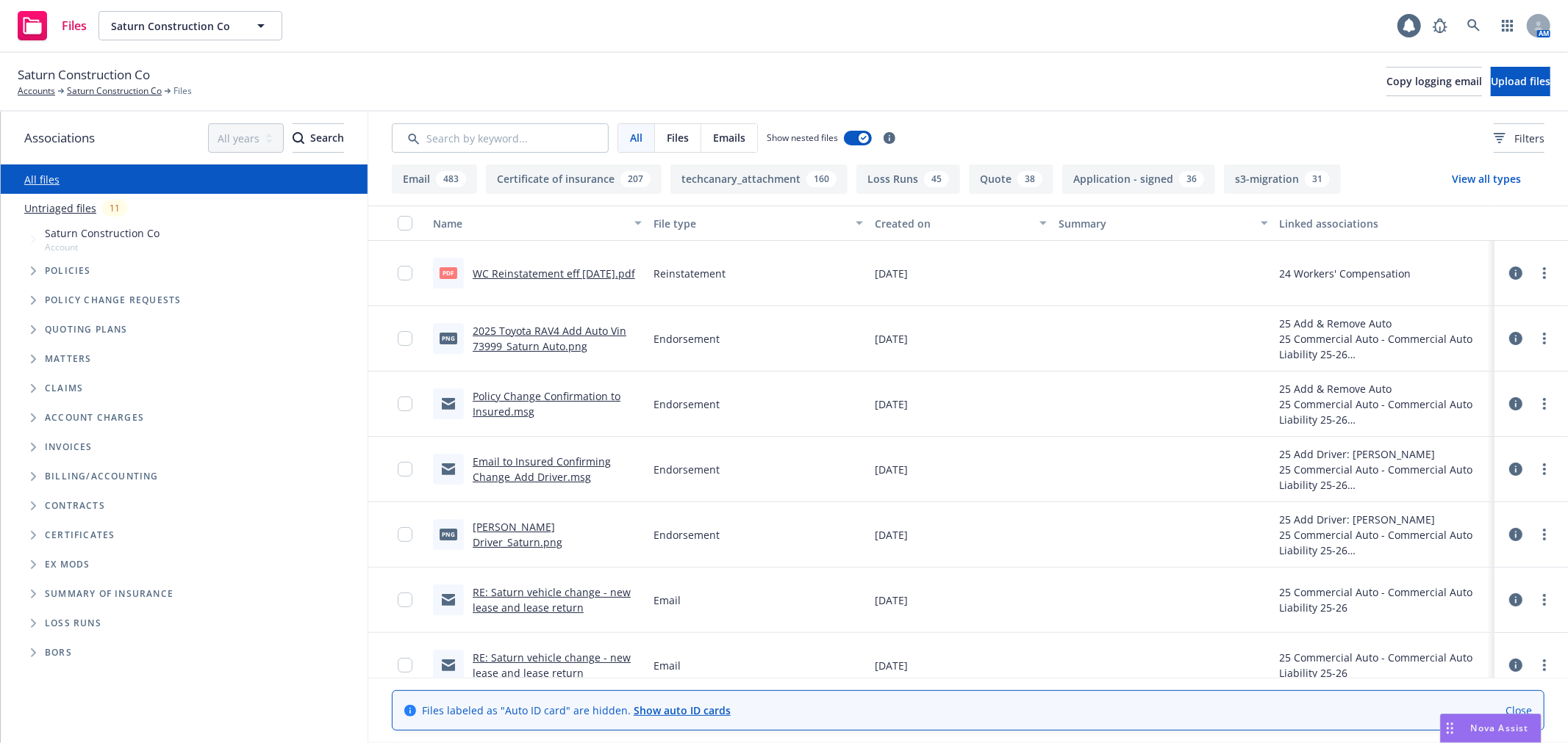
click at [33, 622] on icon "Folder Tree Example" at bounding box center [33, 623] width 5 height 8
click at [63, 678] on link "2025" at bounding box center [57, 679] width 24 height 15
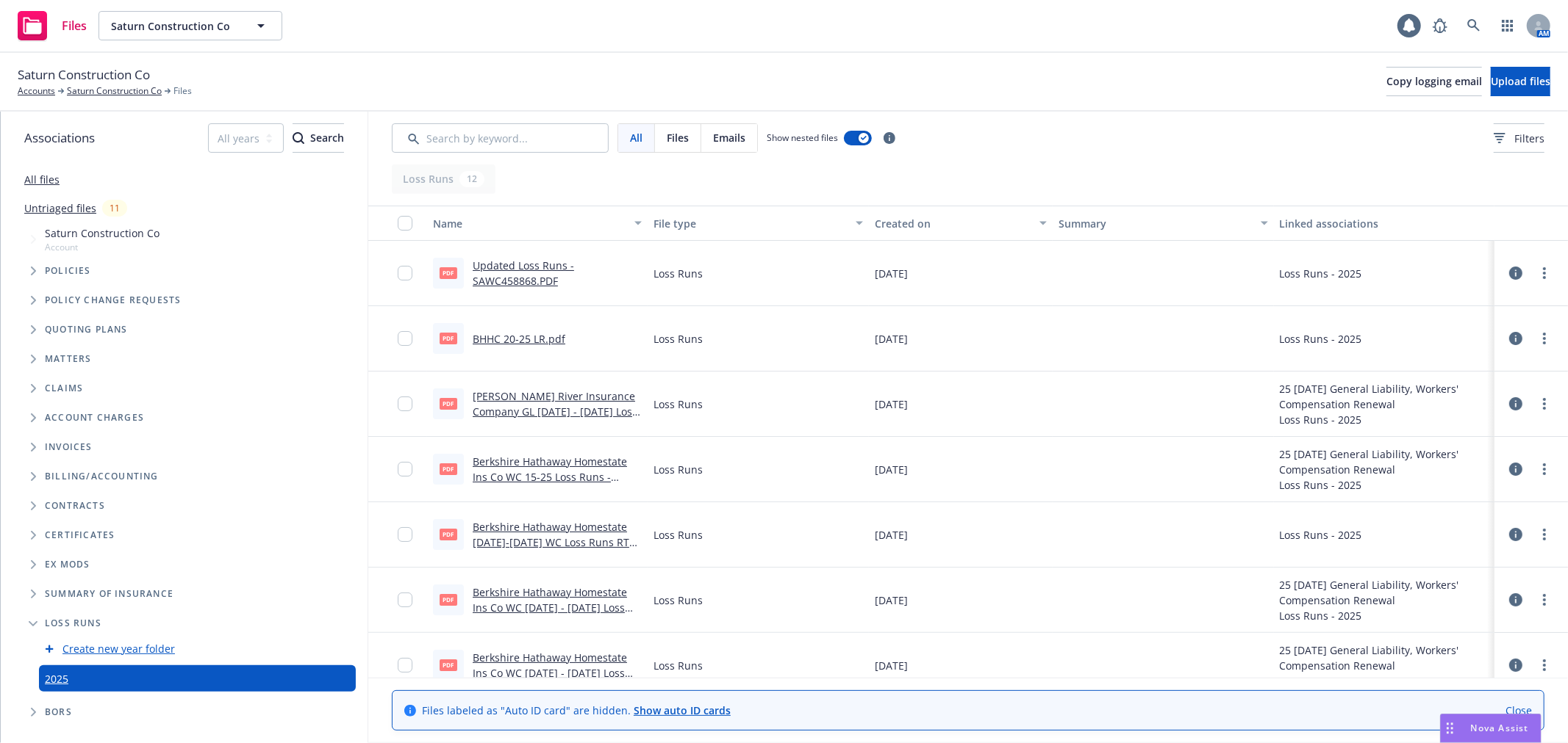
click at [574, 392] on link "[PERSON_NAME] River Insurance Company GL [DATE] - [DATE] Loss Runs - Valued [DA…" at bounding box center [555, 412] width 165 height 45
click at [504, 339] on link "BHHC 20-25 LR.pdf" at bounding box center [519, 338] width 92 height 14
